Goal: Navigation & Orientation: Find specific page/section

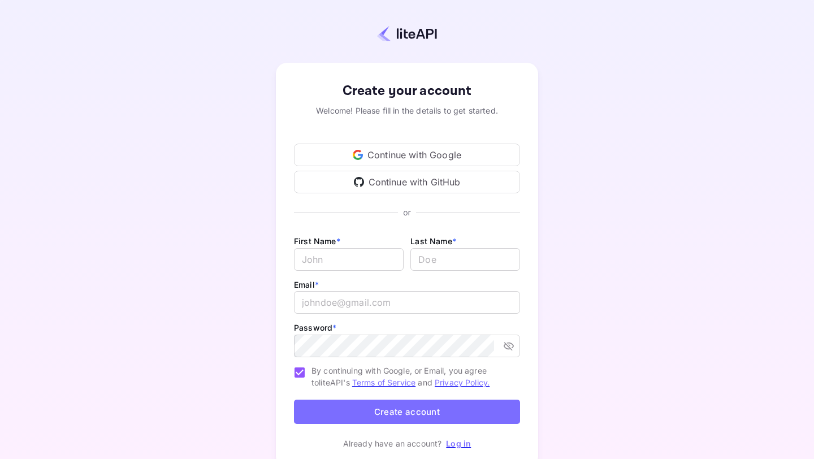
click at [373, 149] on div "Continue with Google" at bounding box center [407, 155] width 226 height 23
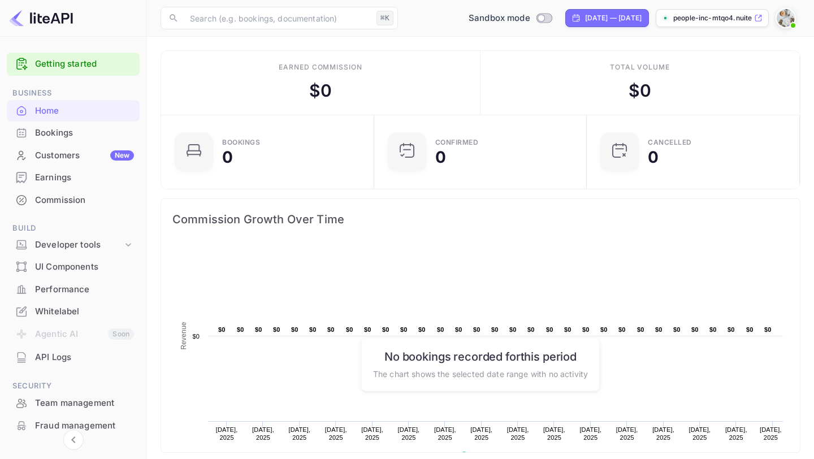
click at [83, 181] on div "Earnings" at bounding box center [84, 177] width 99 height 13
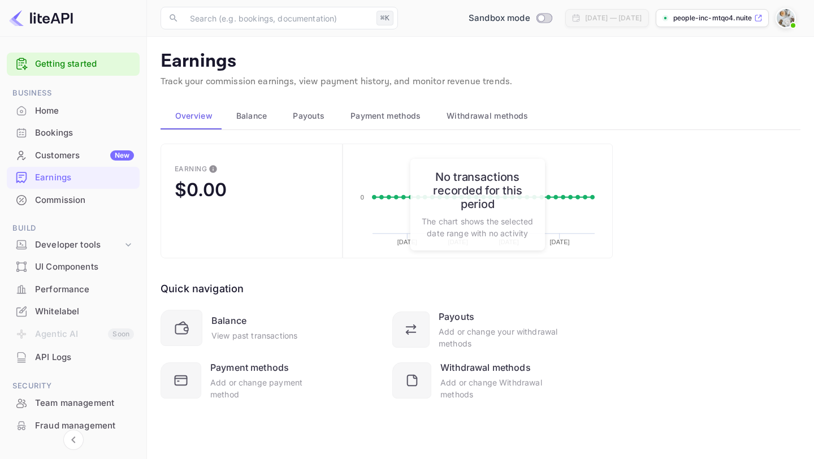
click at [73, 107] on div "Home" at bounding box center [84, 111] width 99 height 13
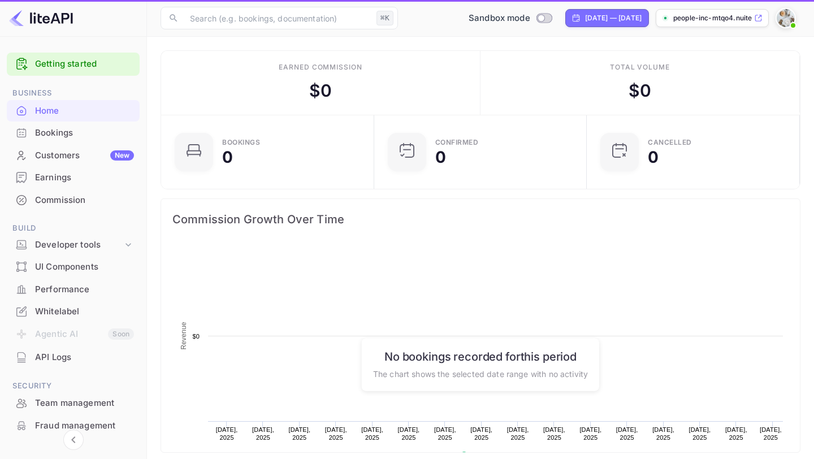
scroll to position [184, 206]
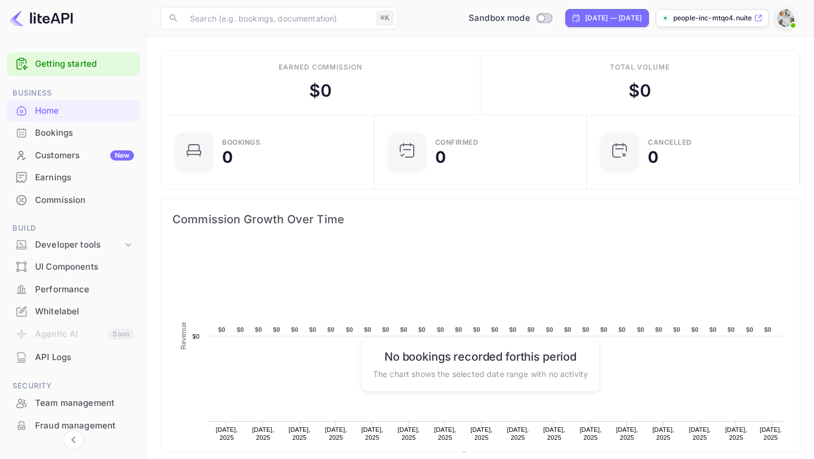
click at [98, 62] on link "Getting started" at bounding box center [84, 64] width 99 height 13
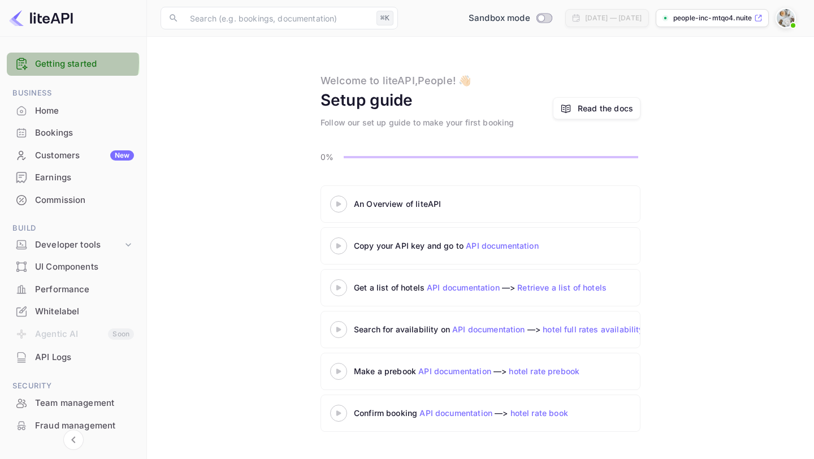
click at [61, 62] on link "Getting started" at bounding box center [84, 64] width 99 height 13
click at [61, 27] on div at bounding box center [73, 18] width 147 height 37
click at [58, 20] on img at bounding box center [41, 18] width 64 height 18
click at [59, 18] on img at bounding box center [41, 18] width 64 height 18
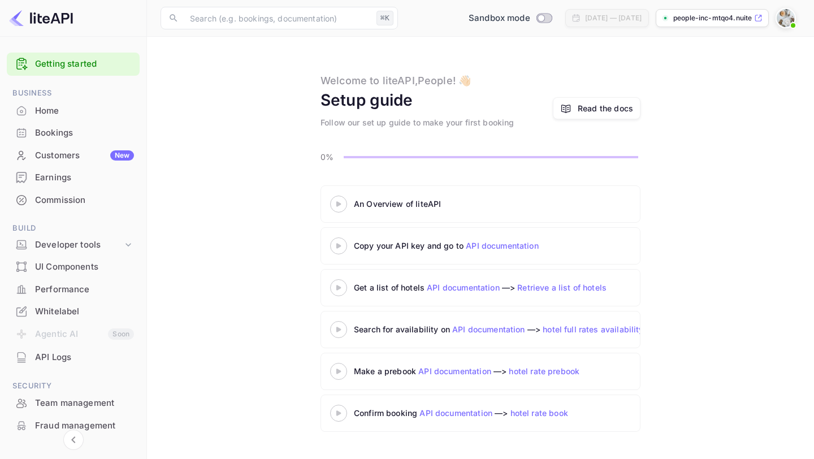
click at [585, 13] on div "[DATE] — [DATE]" at bounding box center [613, 18] width 57 height 10
click at [690, 16] on p "people-inc-mtqo4.nuite..." at bounding box center [712, 18] width 79 height 10
click at [61, 149] on div "Customers New" at bounding box center [84, 155] width 99 height 13
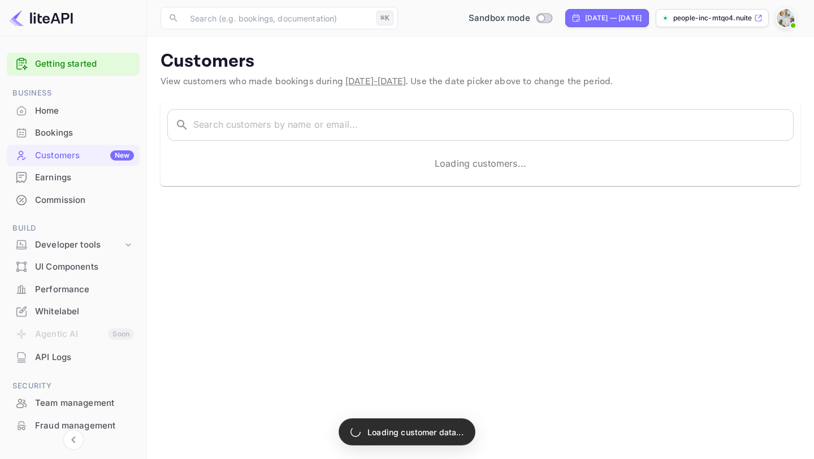
click at [92, 127] on div "Bookings" at bounding box center [84, 133] width 99 height 13
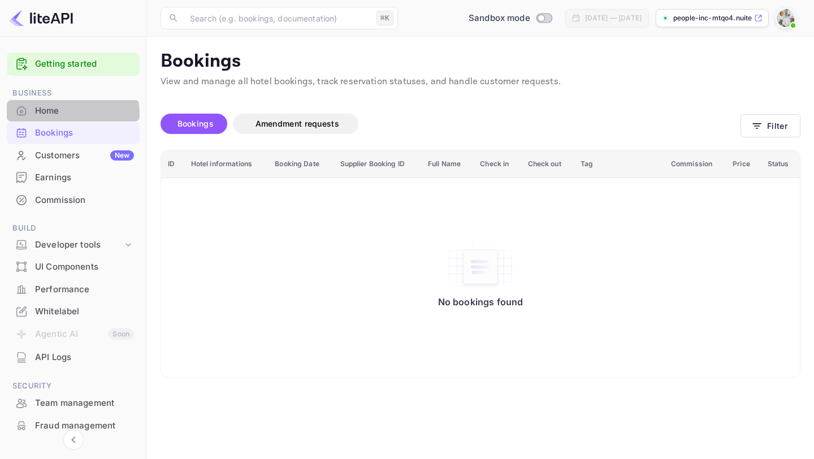
click at [68, 114] on div "Home" at bounding box center [84, 111] width 99 height 13
